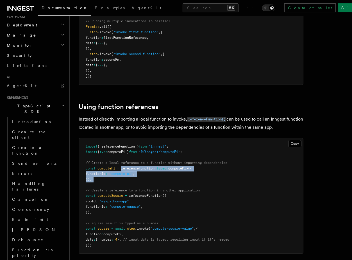
scroll to position [291, 0]
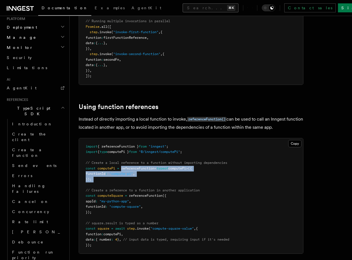
click at [183, 8] on button "Search... ⌘K" at bounding box center [211, 7] width 56 height 9
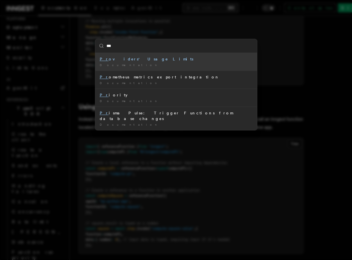
type input "****"
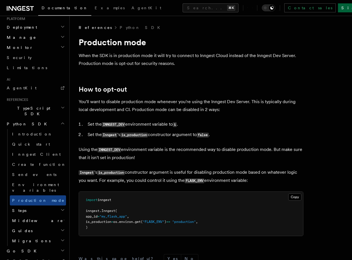
click at [339, 8] on link "Sign Up" at bounding box center [356, 7] width 37 height 9
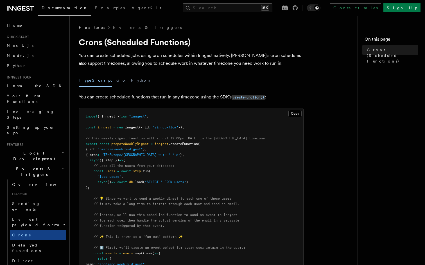
scroll to position [20, 0]
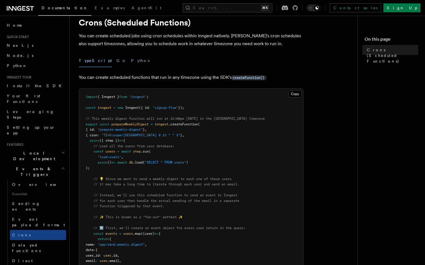
click at [110, 137] on span ""TZ=Europe/[GEOGRAPHIC_DATA] 0 12 * * 5"" at bounding box center [140, 135] width 79 height 4
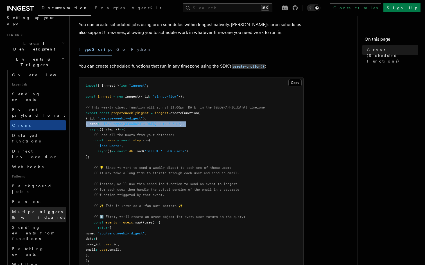
scroll to position [140, 0]
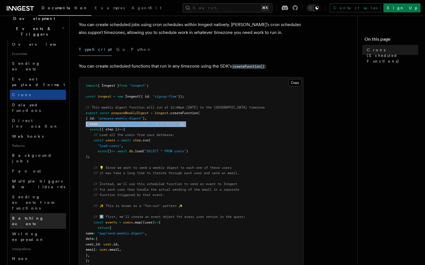
click at [48, 214] on link "Batching events" at bounding box center [38, 222] width 56 height 16
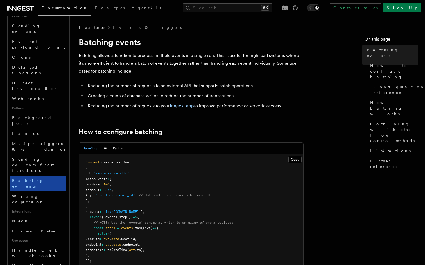
scroll to position [183, 0]
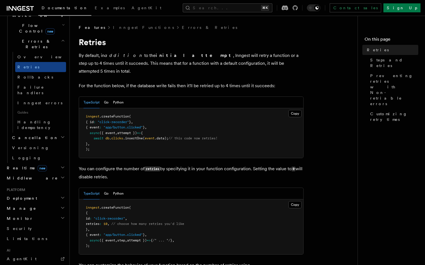
scroll to position [12, 0]
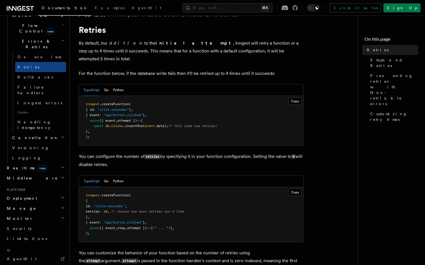
click at [178, 70] on p "For the function below, if the database write fails then it'll be retried up to…" at bounding box center [191, 74] width 225 height 8
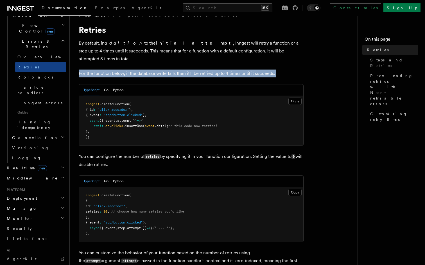
click at [178, 70] on p "For the function below, if the database write fails then it'll be retried up to…" at bounding box center [191, 74] width 225 height 8
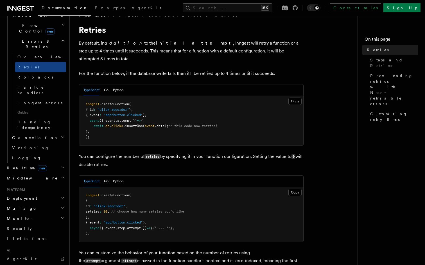
click at [137, 130] on pre "inngest .createFunction ( { id : "click-recorder" } , { event : "app/button.cli…" at bounding box center [191, 121] width 224 height 50
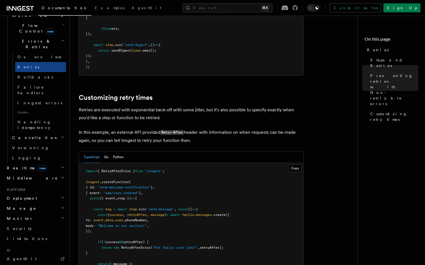
scroll to position [684, 0]
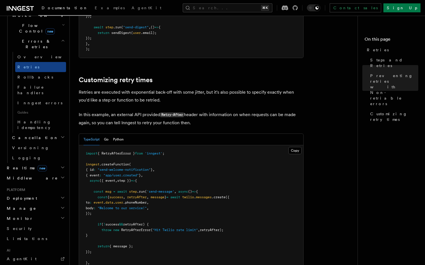
click at [137, 111] on p "In this example, an external API provided Retry-After header with information o…" at bounding box center [191, 119] width 225 height 16
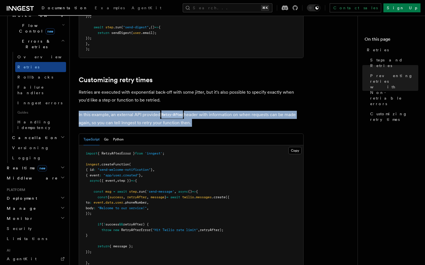
click at [137, 111] on p "In this example, an external API provided Retry-After header with information o…" at bounding box center [191, 119] width 225 height 16
click at [160, 111] on p "In this example, an external API provided Retry-After header with information o…" at bounding box center [191, 119] width 225 height 16
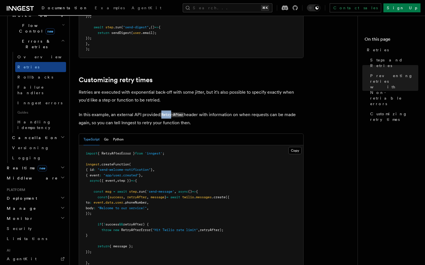
click at [160, 111] on p "In this example, an external API provided Retry-After header with information o…" at bounding box center [191, 119] width 225 height 16
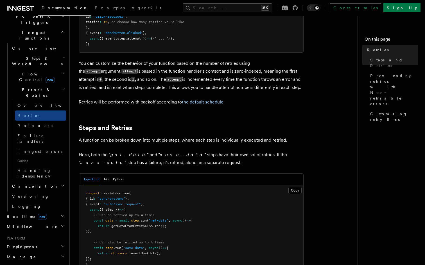
scroll to position [147, 0]
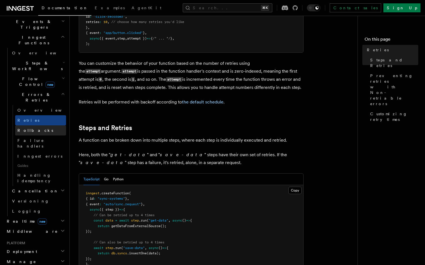
click at [51, 126] on link "Rollbacks" at bounding box center [40, 131] width 51 height 10
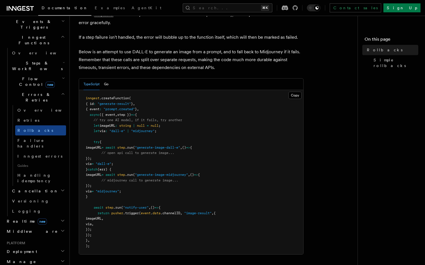
scroll to position [55, 0]
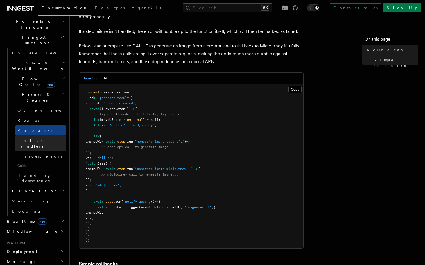
click at [34, 139] on span "Failure handlers" at bounding box center [30, 144] width 27 height 10
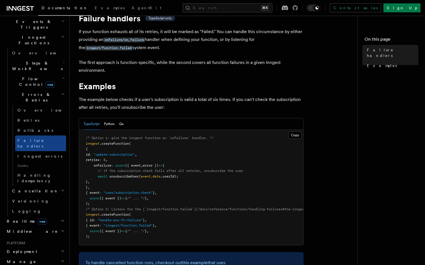
scroll to position [35, 0]
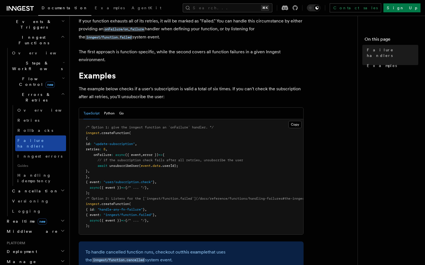
click at [40, 136] on link "Failure handlers" at bounding box center [40, 144] width 51 height 16
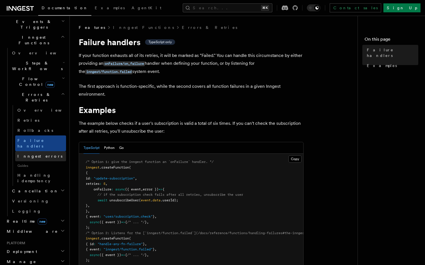
click at [40, 151] on link "Inngest errors" at bounding box center [40, 156] width 51 height 10
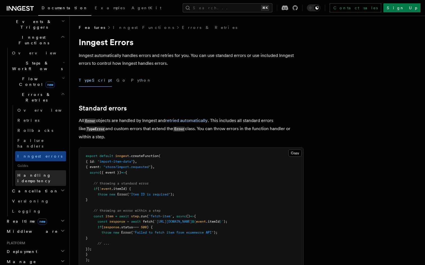
click at [49, 173] on span "Handling idempotency" at bounding box center [34, 178] width 34 height 10
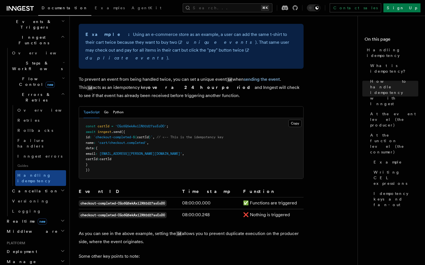
scroll to position [244, 0]
click at [116, 135] on span "`checkout-completed-" at bounding box center [113, 137] width 39 height 4
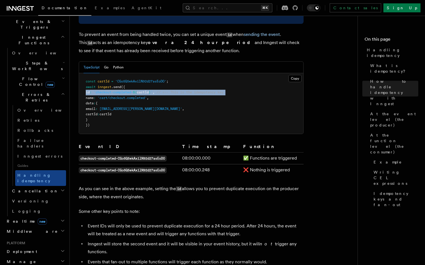
scroll to position [312, 0]
